Goal: Information Seeking & Learning: Learn about a topic

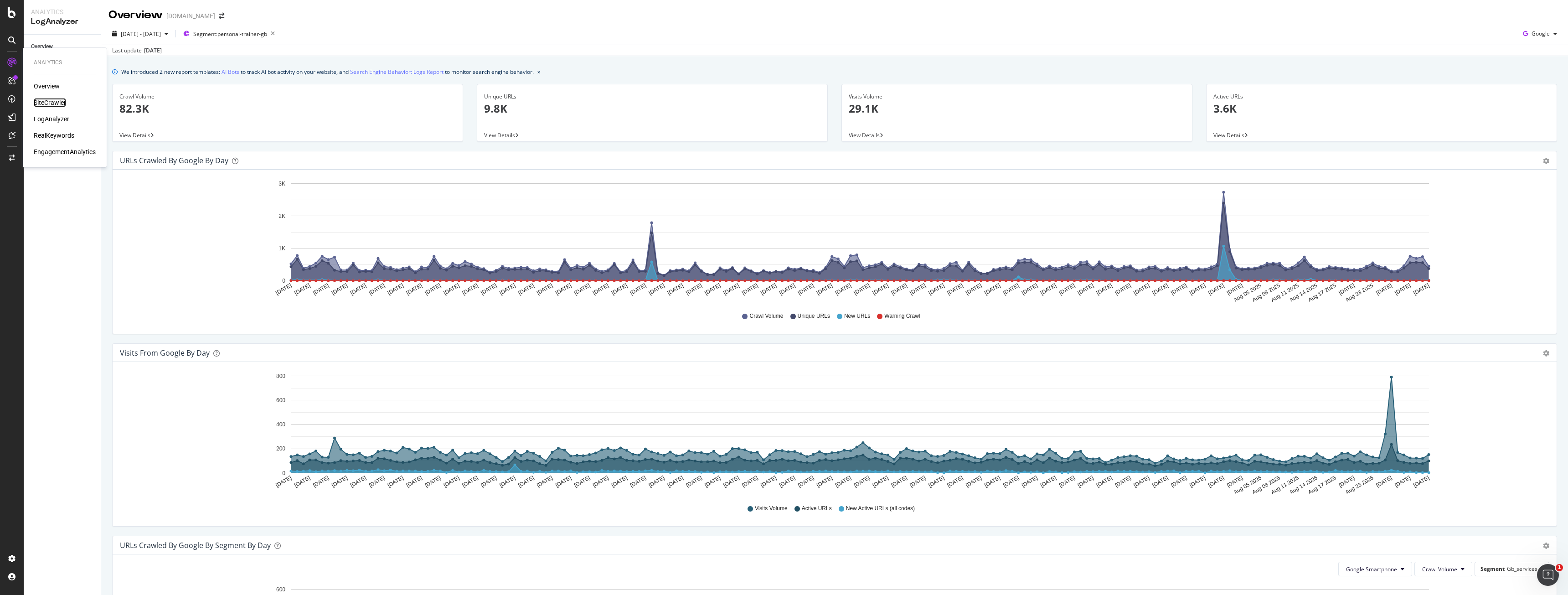
click at [50, 102] on div "SiteCrawler" at bounding box center [50, 102] width 32 height 9
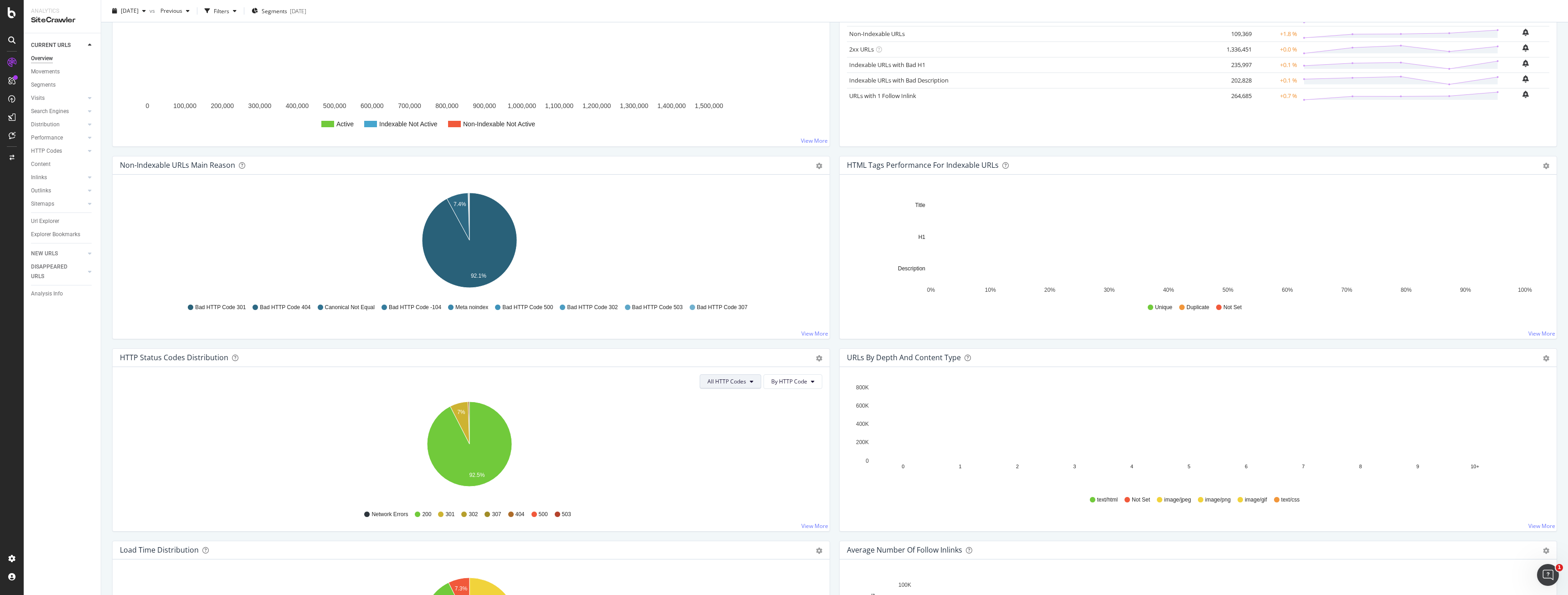
scroll to position [182, 0]
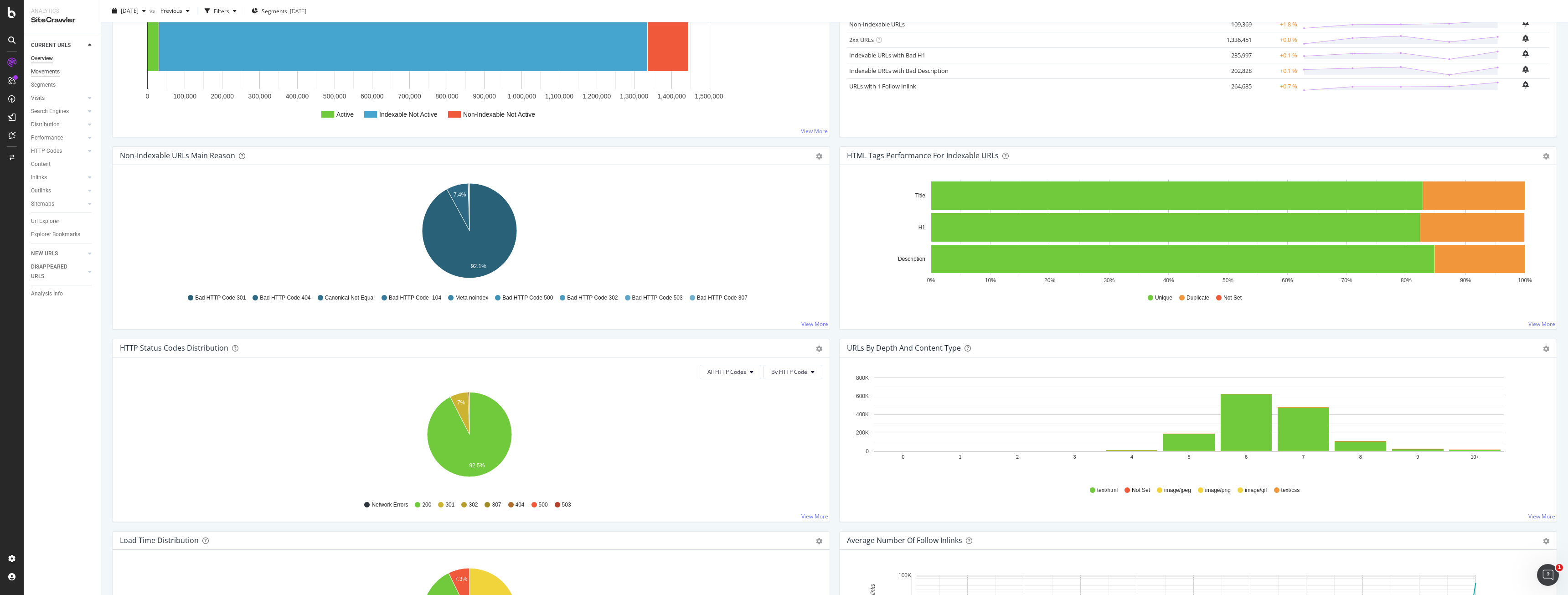
click at [53, 69] on div "Movements" at bounding box center [45, 71] width 29 height 9
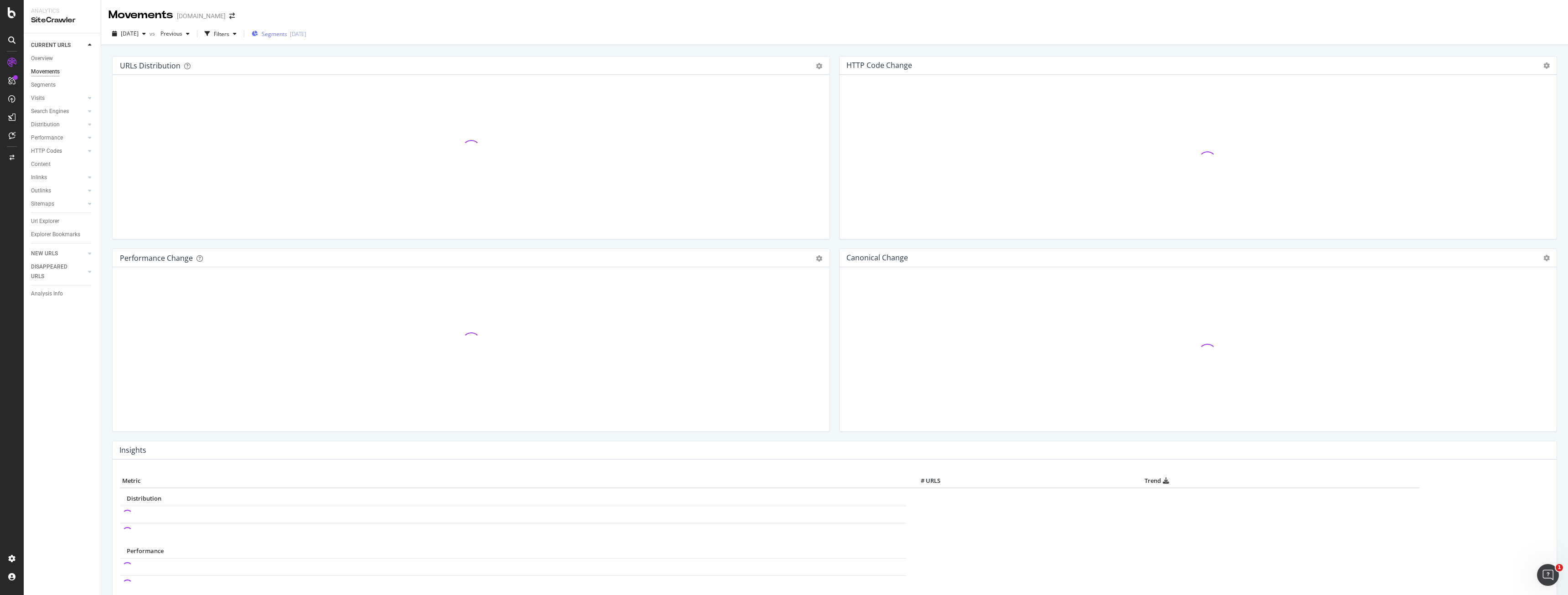
click at [288, 29] on div "Segments [DATE]" at bounding box center [279, 34] width 55 height 14
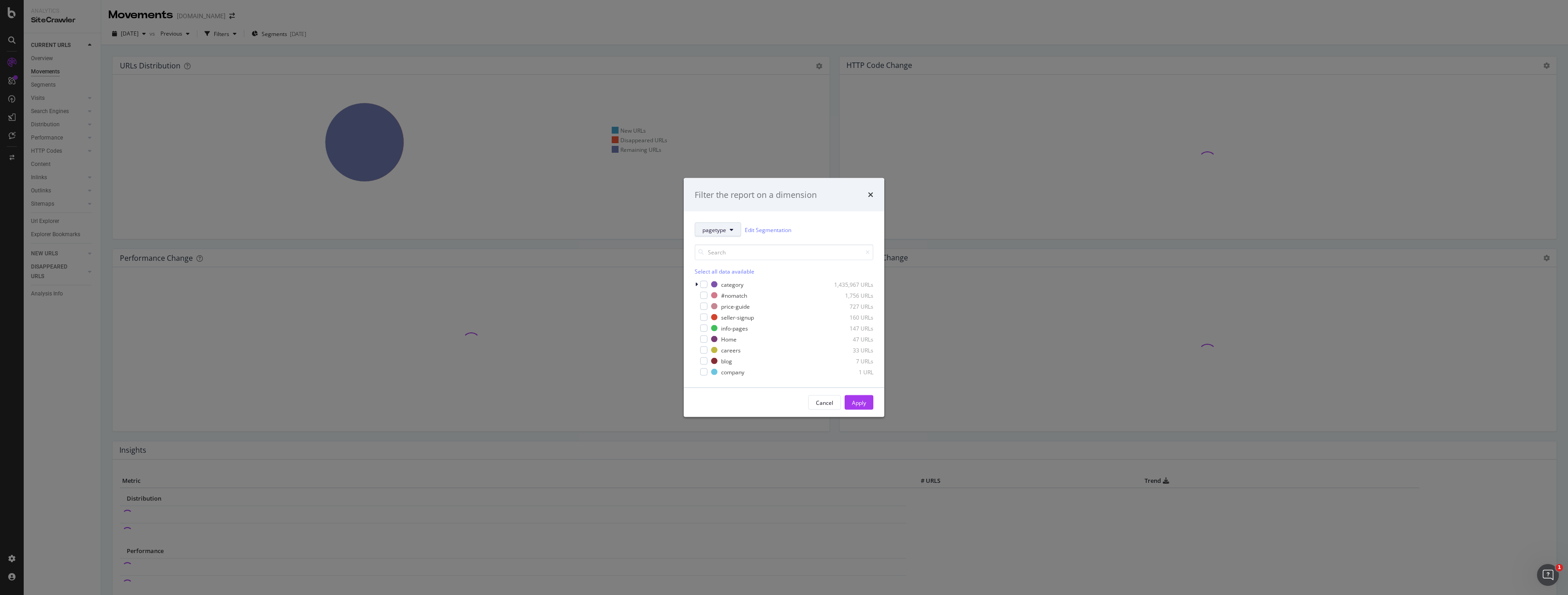
click at [723, 235] on button "pagetype" at bounding box center [718, 230] width 47 height 15
click at [734, 294] on span "gb-services" at bounding box center [745, 296] width 85 height 8
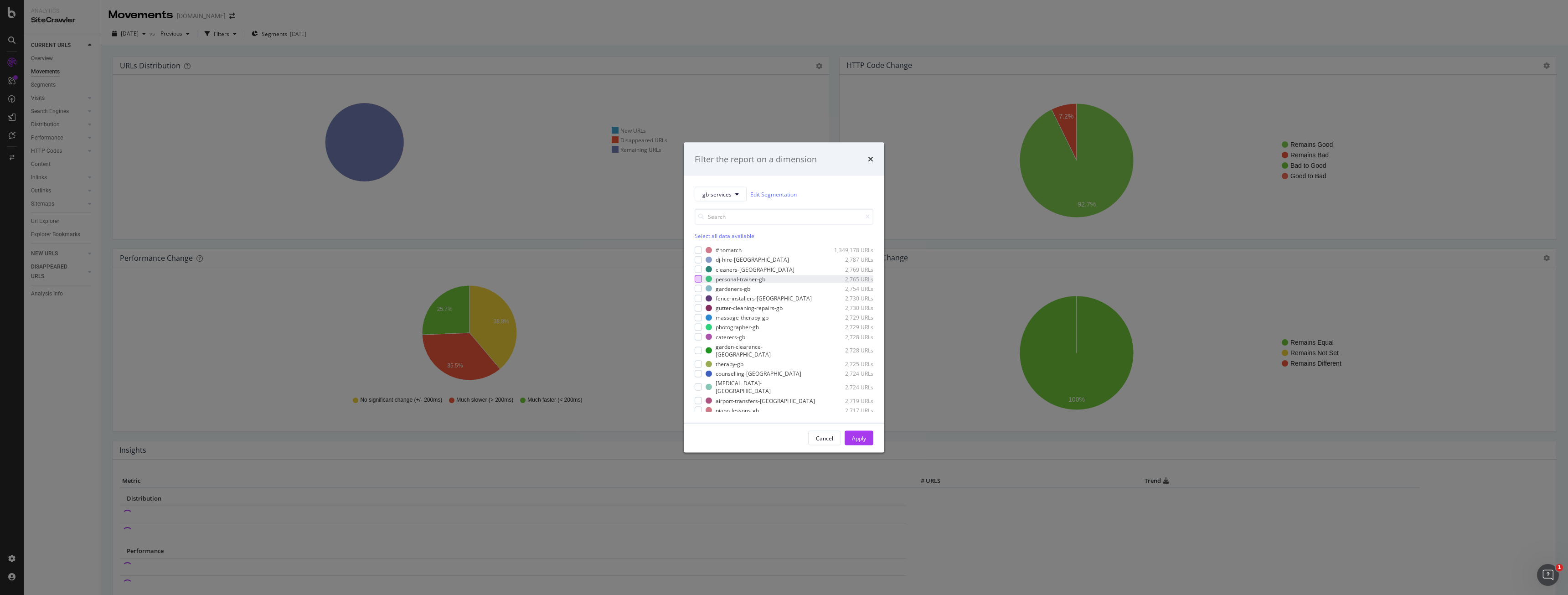
click at [701, 278] on div "modal" at bounding box center [698, 279] width 7 height 7
click at [850, 434] on button "Apply" at bounding box center [859, 439] width 29 height 15
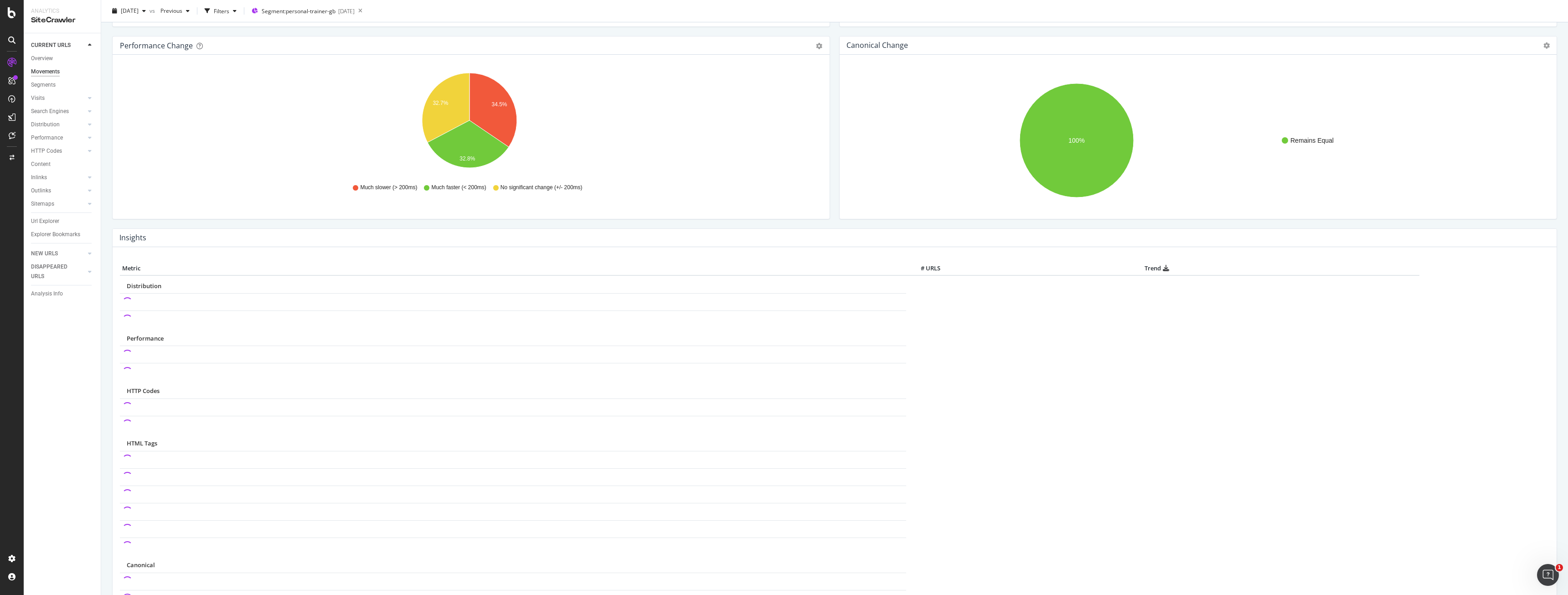
scroll to position [45, 0]
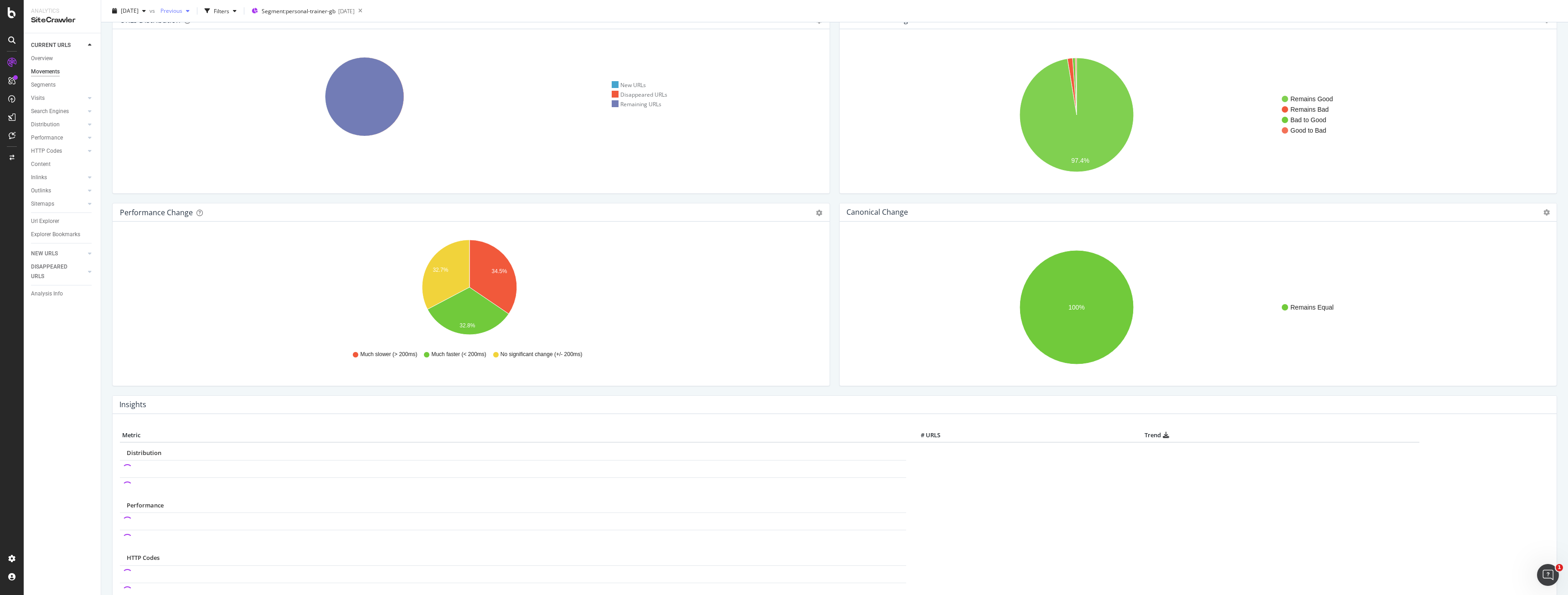
click at [194, 15] on div "Previous" at bounding box center [175, 11] width 37 height 14
click at [646, 214] on div "Performance Change" at bounding box center [461, 212] width 682 height 9
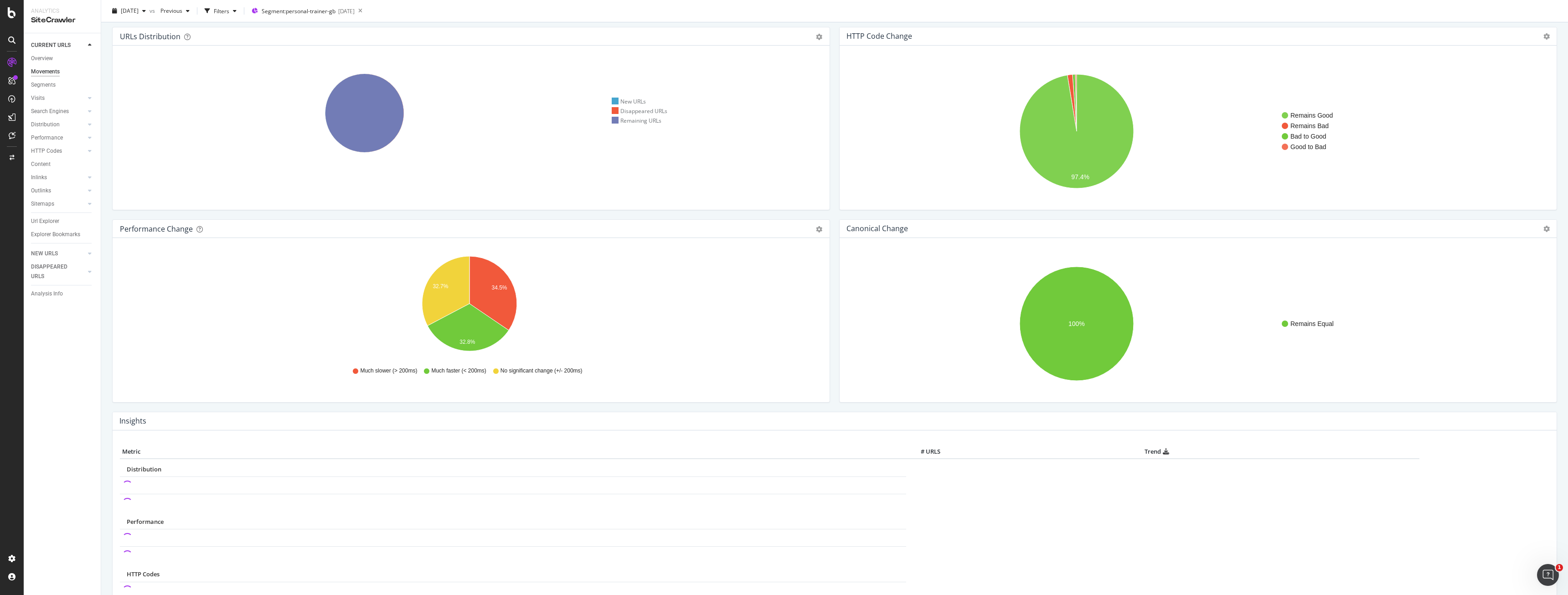
scroll to position [0, 0]
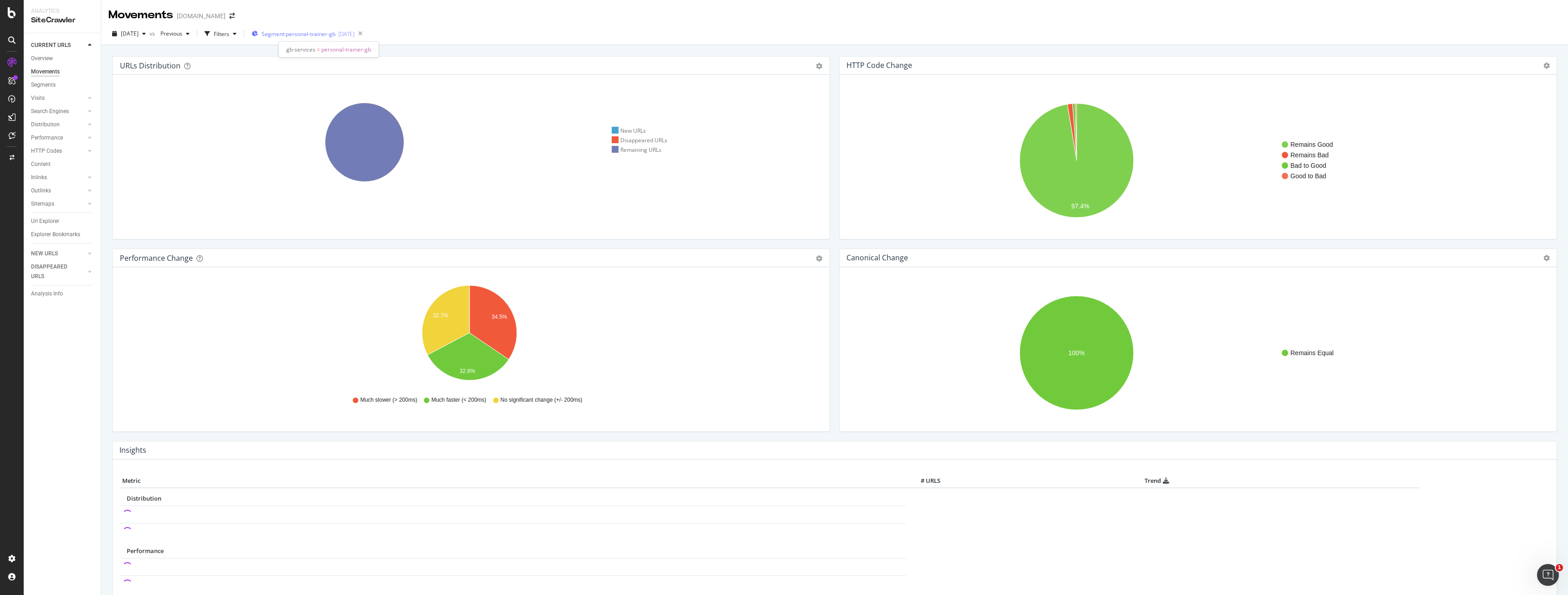
click at [314, 32] on span "Segment: personal-trainer-gb" at bounding box center [298, 34] width 74 height 7
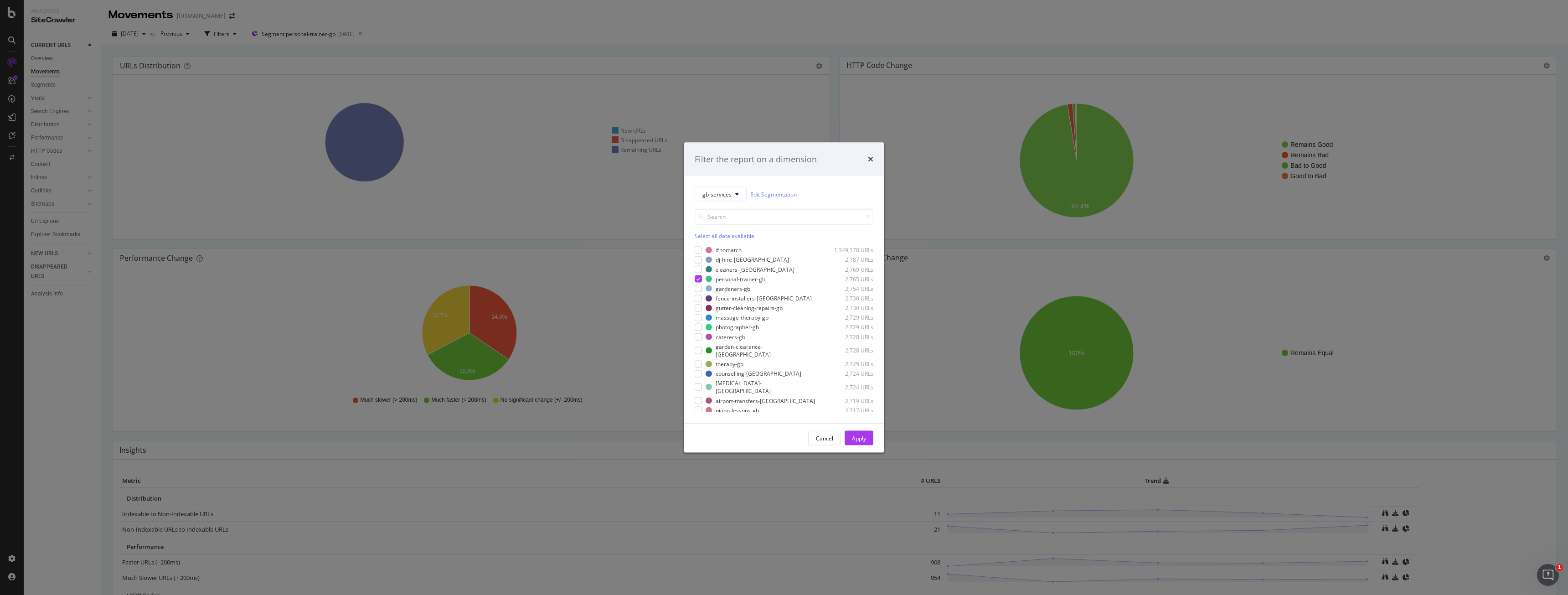
click at [832, 436] on div "Cancel" at bounding box center [825, 438] width 17 height 7
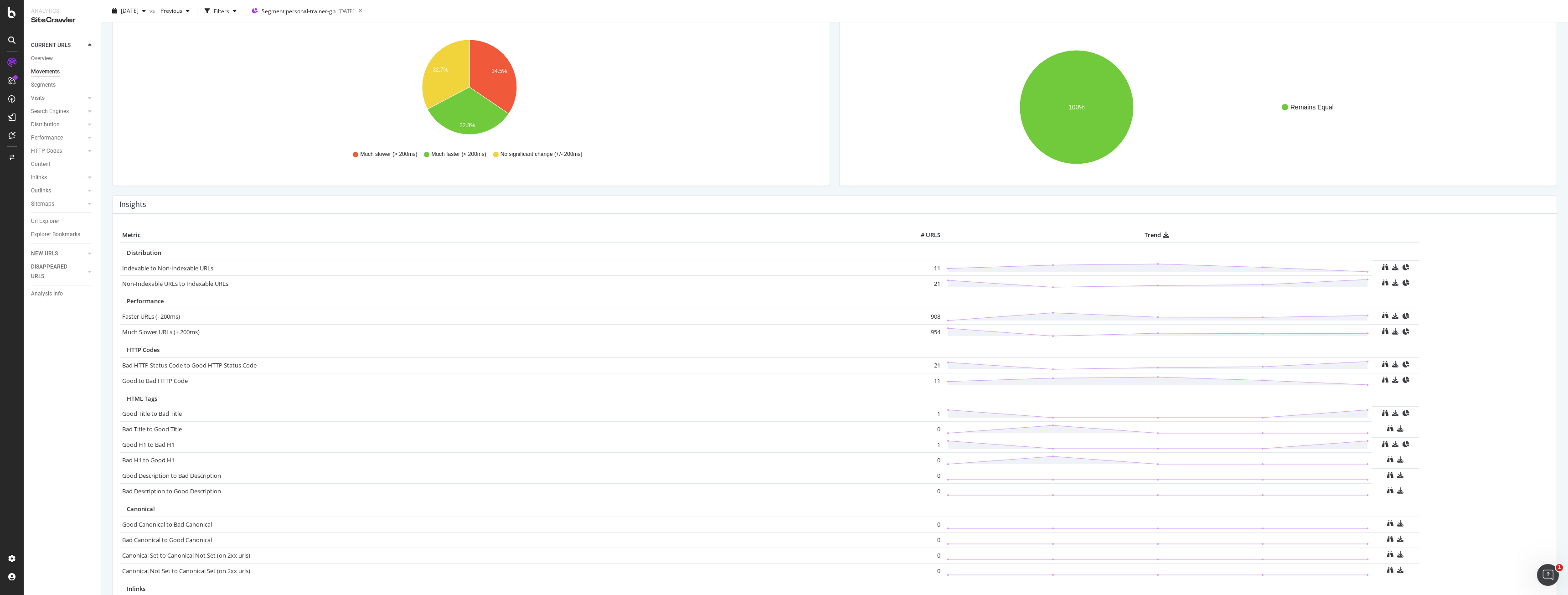
scroll to position [375, 0]
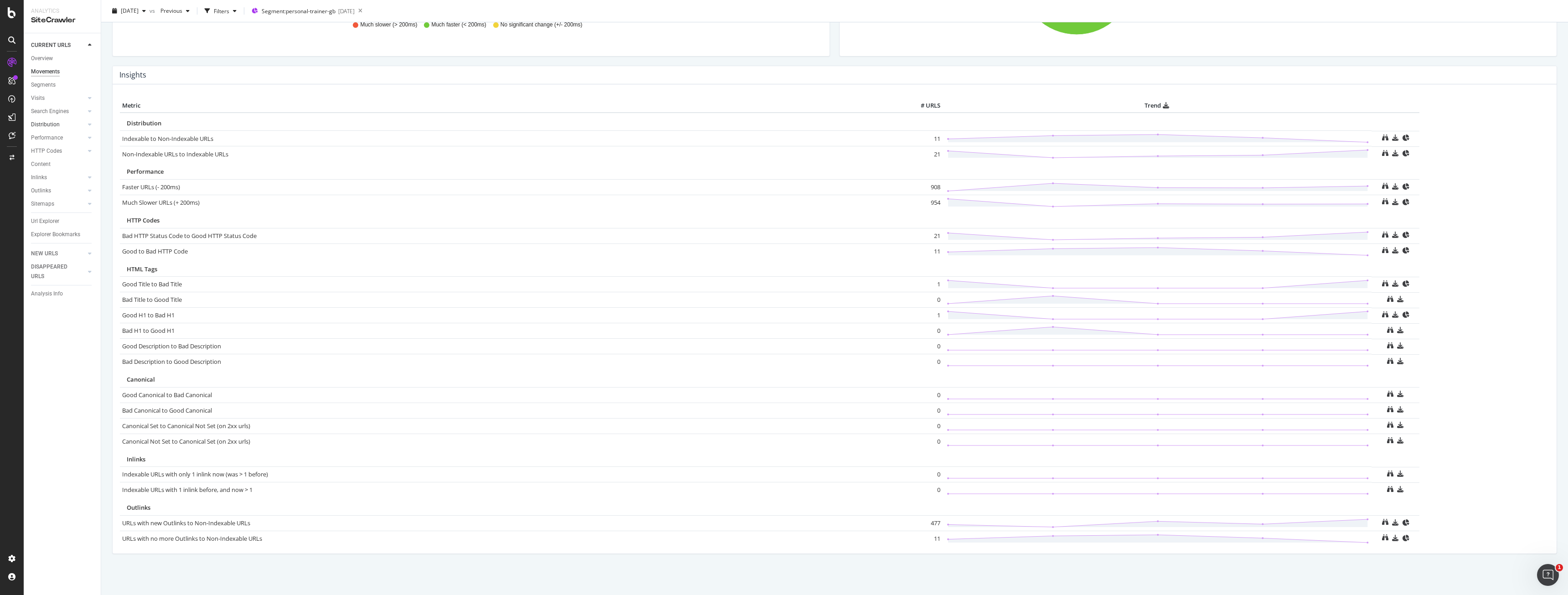
click at [61, 126] on link "Distribution" at bounding box center [58, 124] width 54 height 9
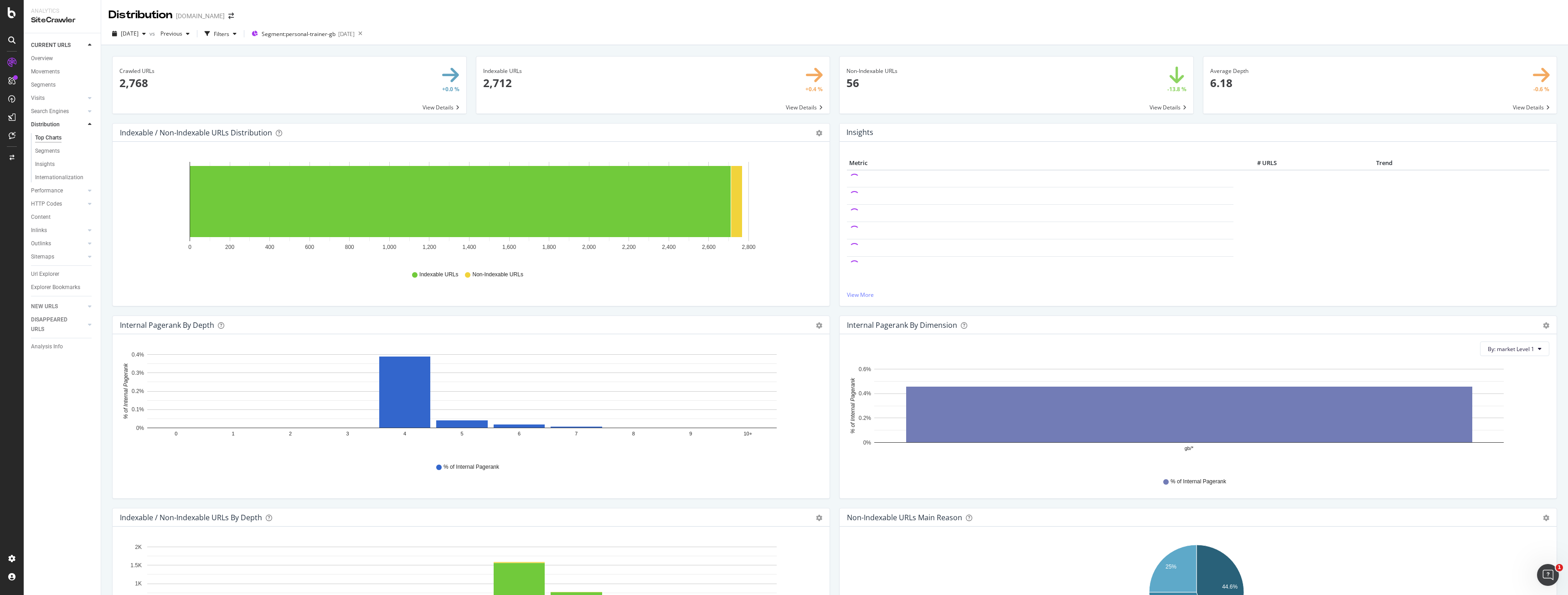
click at [1054, 467] on icon "gb/* 0% 0.2% 0.4% 0.6% % of Internal Pagerank" at bounding box center [1196, 416] width 699 height 106
